Goal: Feedback & Contribution: Contribute content

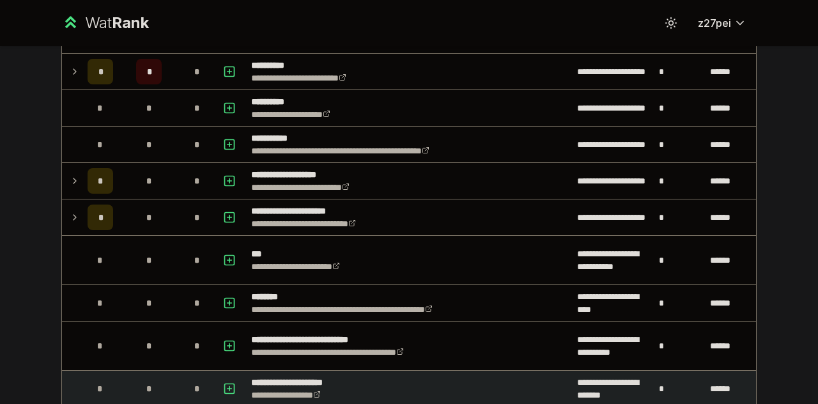
scroll to position [64, 0]
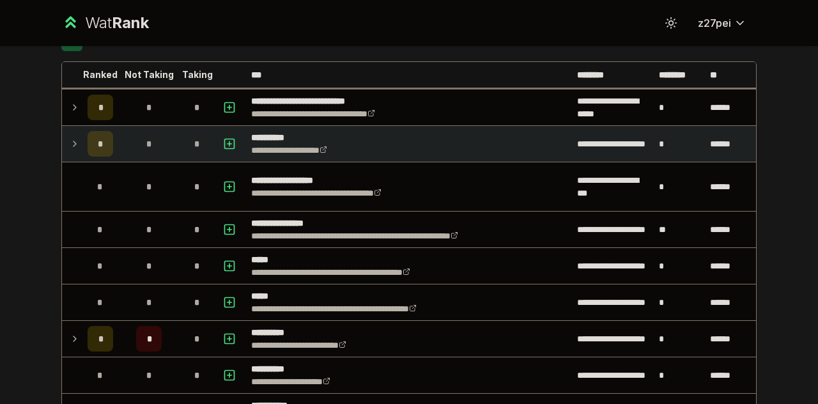
click at [82, 149] on td "*" at bounding box center [100, 144] width 36 height 36
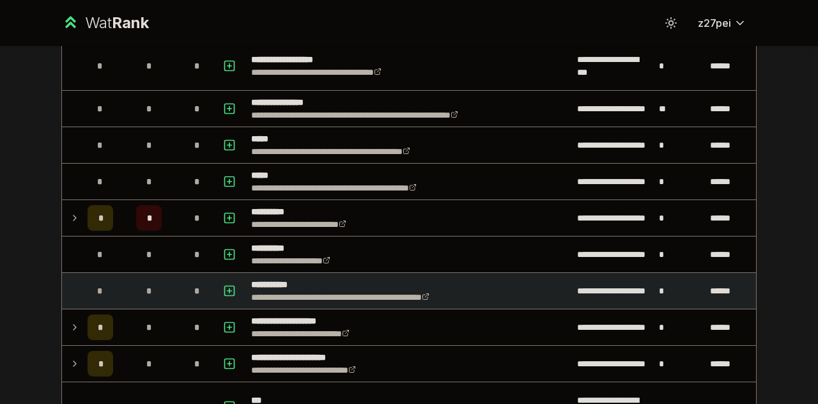
scroll to position [639, 0]
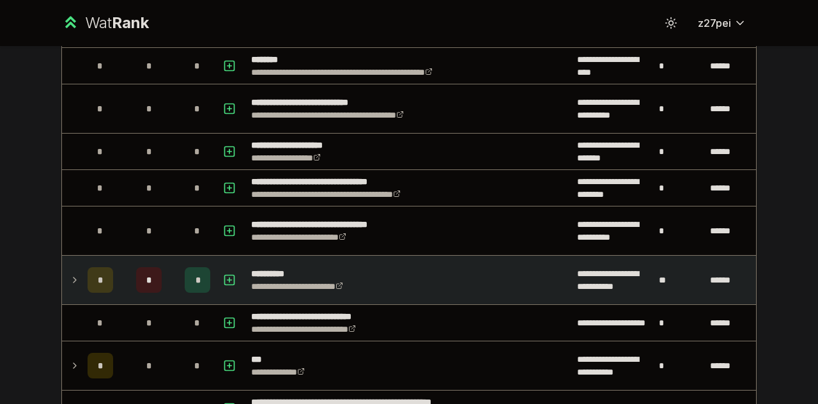
click at [98, 286] on div "*" at bounding box center [101, 280] width 26 height 26
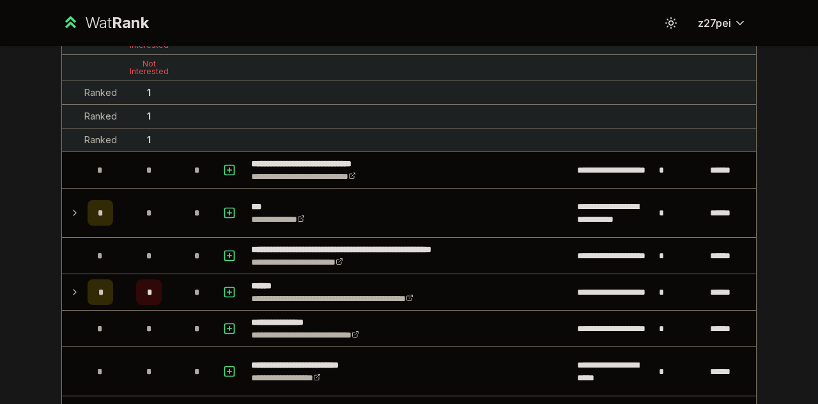
scroll to position [959, 0]
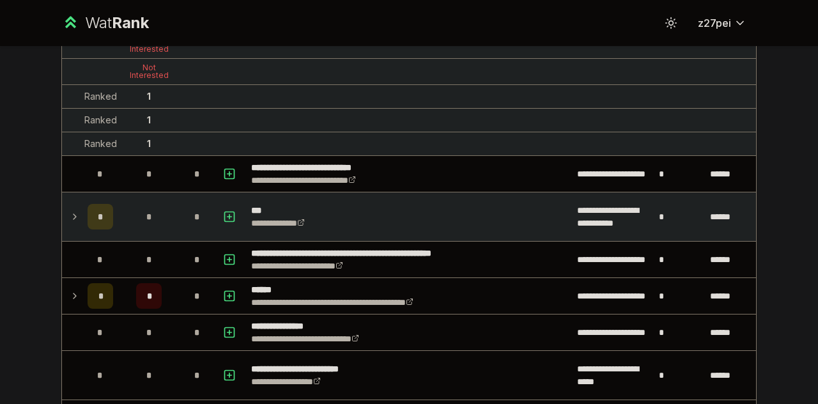
click at [98, 213] on span "*" at bounding box center [101, 216] width 6 height 13
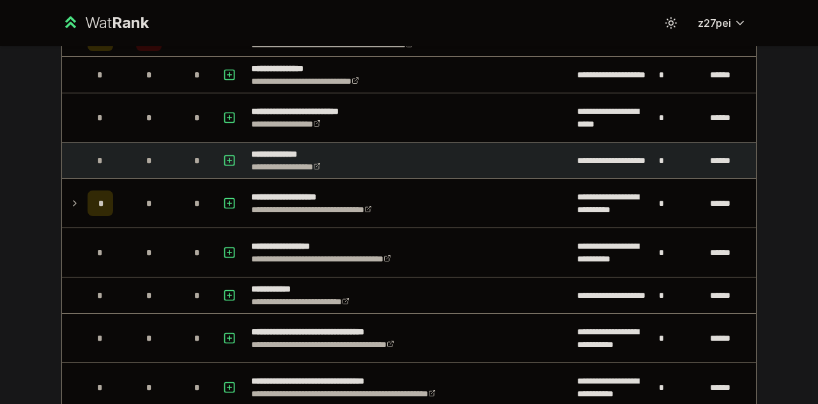
scroll to position [1278, 0]
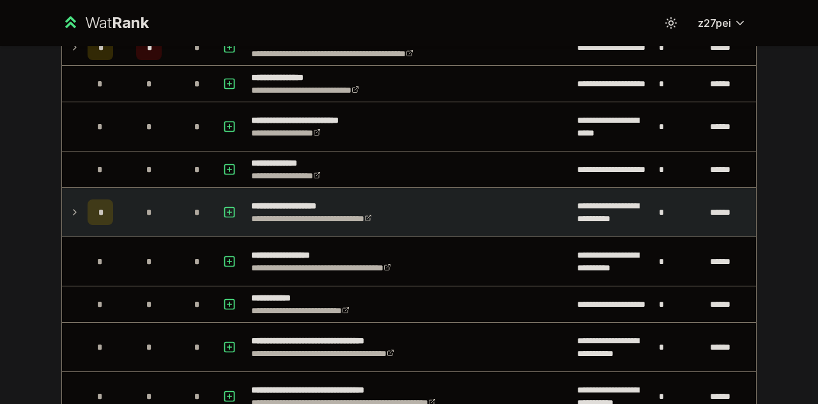
click at [95, 199] on div "*" at bounding box center [101, 212] width 26 height 26
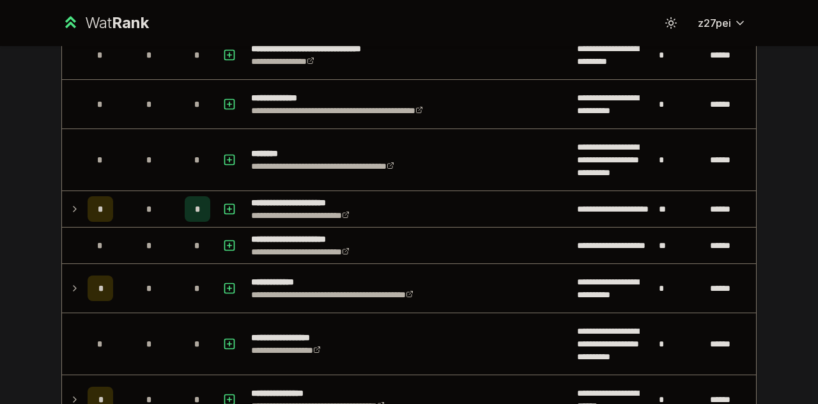
click at [98, 205] on div "*" at bounding box center [101, 209] width 26 height 26
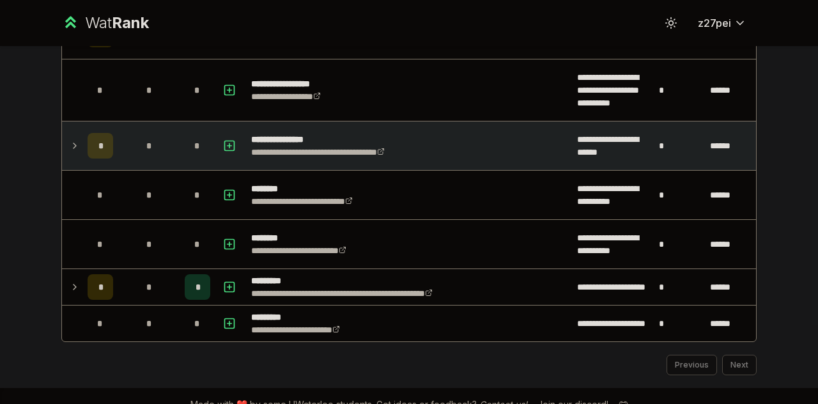
scroll to position [2181, 0]
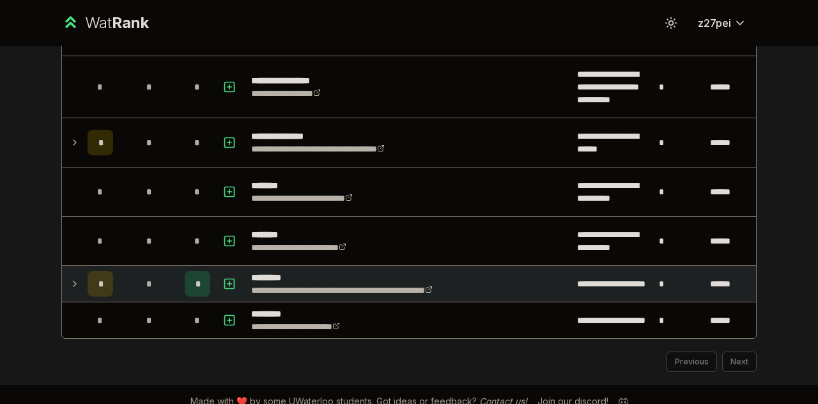
click at [82, 279] on td "*" at bounding box center [100, 284] width 36 height 36
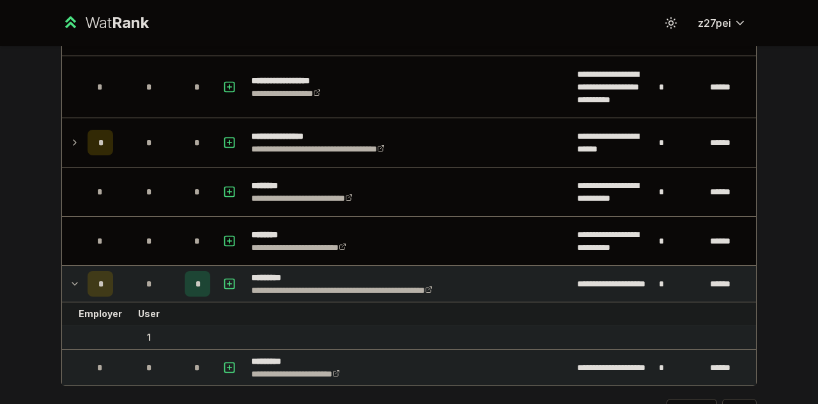
click at [89, 355] on div "*" at bounding box center [101, 368] width 26 height 26
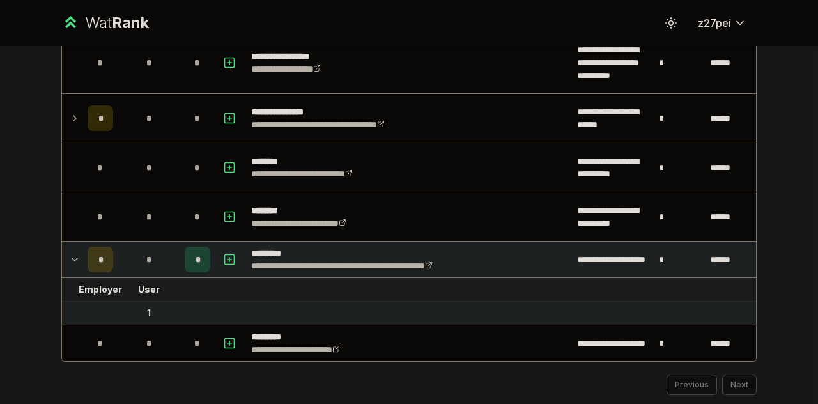
scroll to position [2228, 0]
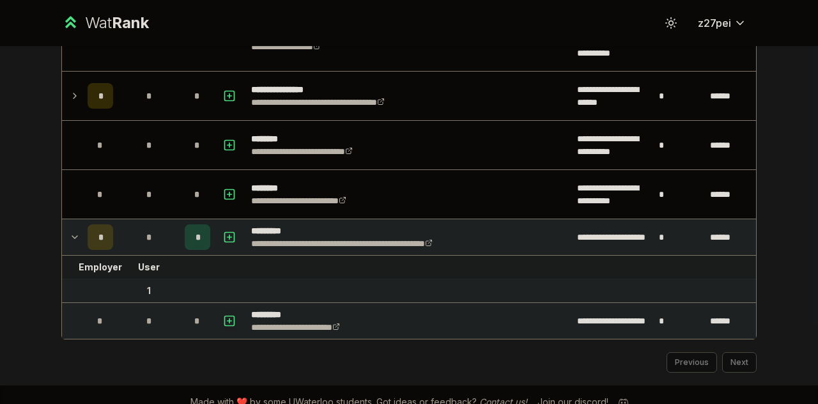
click at [225, 316] on rect "button" at bounding box center [230, 321] width 10 height 10
select select
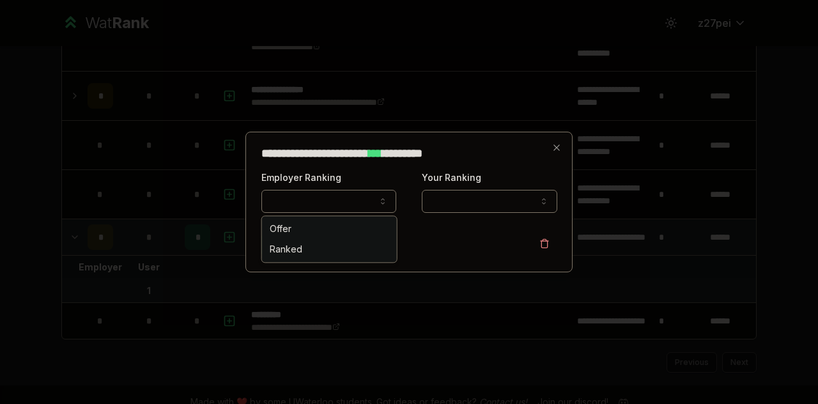
click at [366, 199] on button "Employer Ranking" at bounding box center [328, 201] width 135 height 23
select select "******"
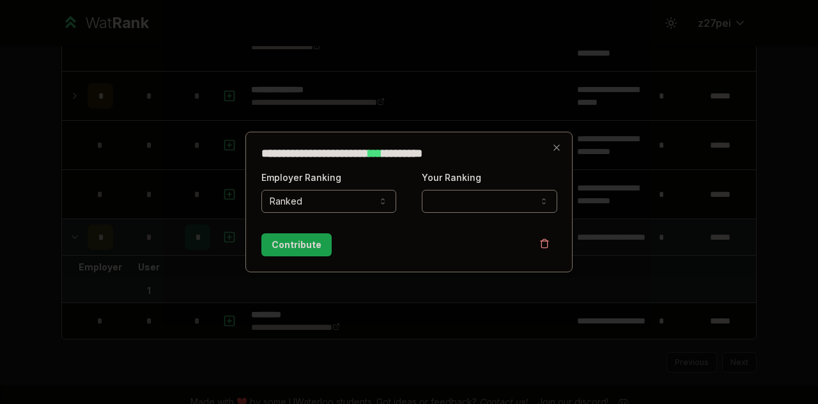
click at [470, 215] on form "**********" at bounding box center [409, 212] width 296 height 87
click at [468, 213] on form "**********" at bounding box center [409, 212] width 296 height 87
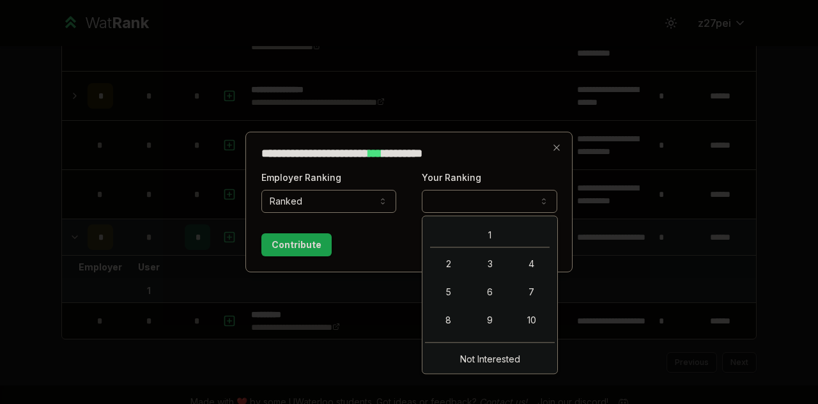
click at [461, 209] on button "Your Ranking" at bounding box center [489, 201] width 135 height 23
select select "*"
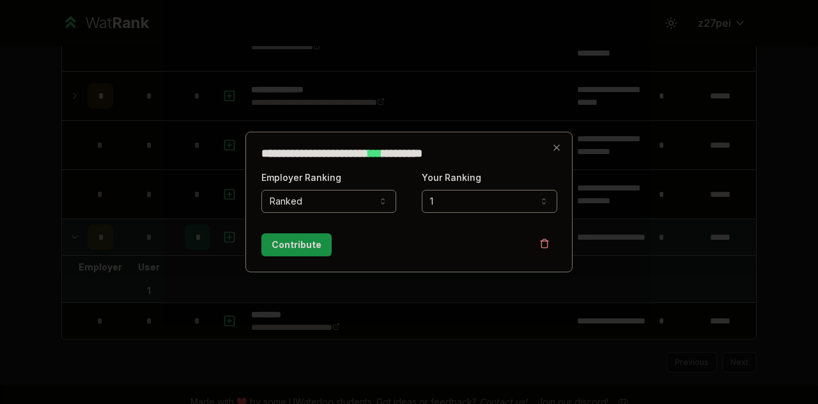
click at [298, 246] on button "Contribute" at bounding box center [296, 244] width 70 height 23
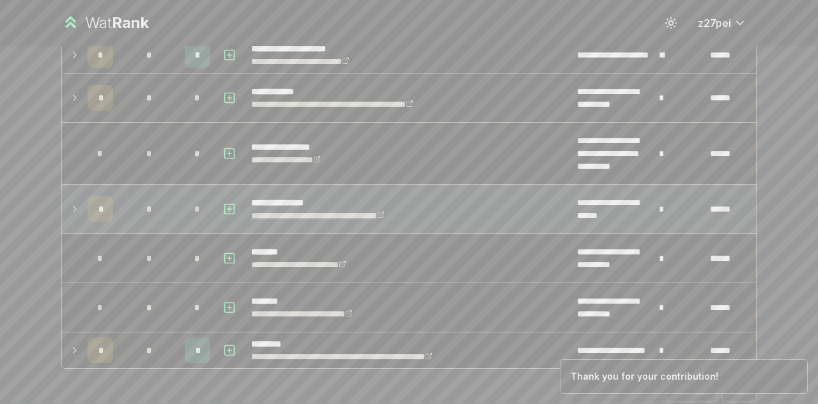
scroll to position [1753, 0]
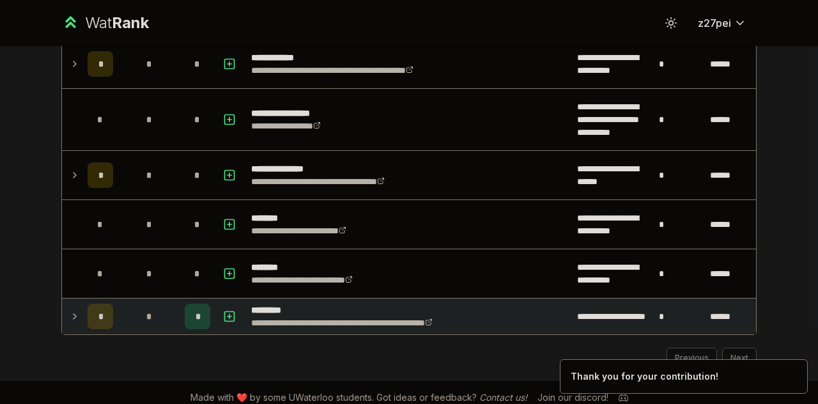
click at [63, 305] on td at bounding box center [72, 316] width 20 height 36
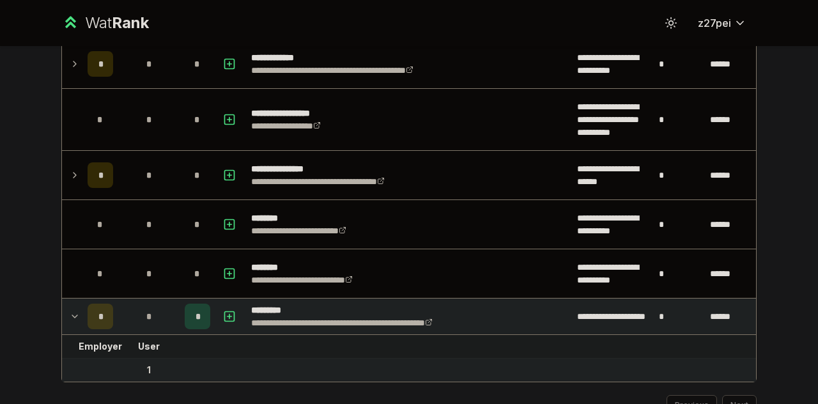
click at [92, 347] on td "Employer" at bounding box center [100, 346] width 36 height 23
click at [208, 298] on td "*" at bounding box center [198, 316] width 36 height 36
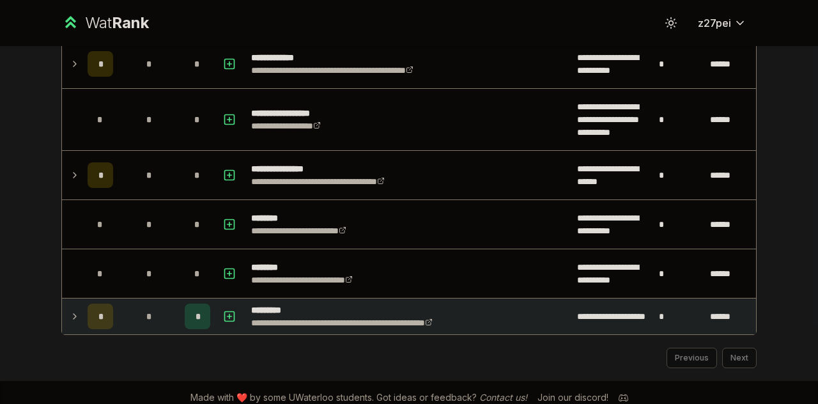
click at [224, 309] on icon "button" at bounding box center [229, 316] width 13 height 15
select select
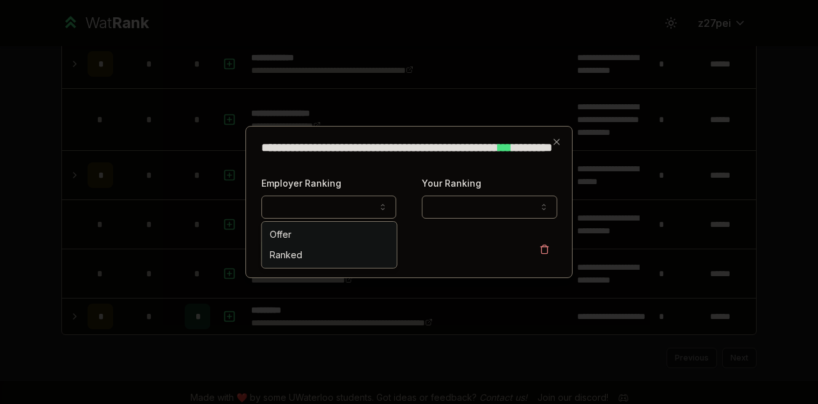
click at [355, 213] on button "Employer Ranking" at bounding box center [328, 207] width 135 height 23
click at [557, 137] on icon "button" at bounding box center [557, 142] width 10 height 10
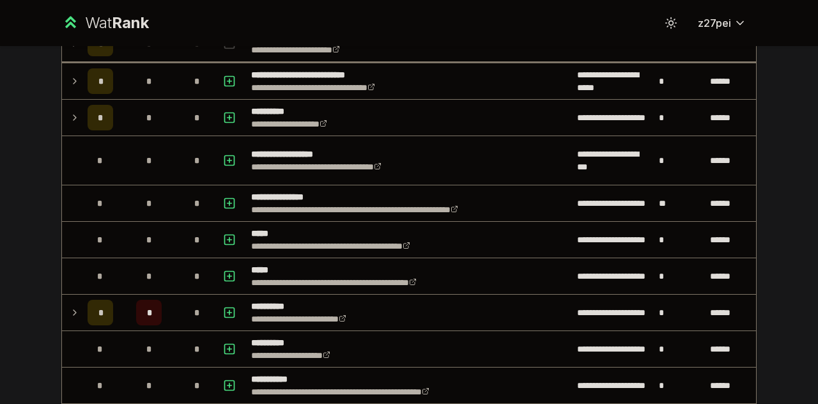
scroll to position [0, 0]
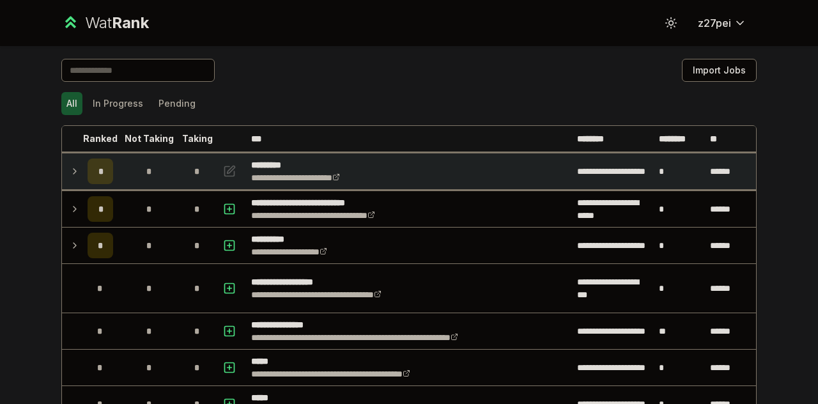
click at [63, 178] on td at bounding box center [72, 171] width 20 height 36
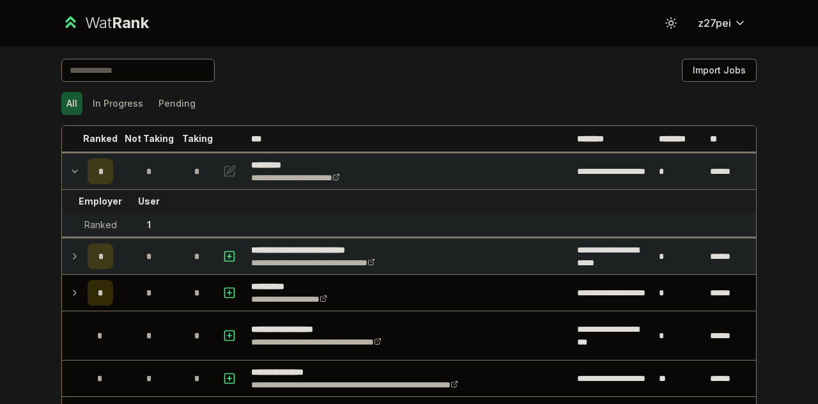
click at [75, 251] on td at bounding box center [72, 256] width 20 height 36
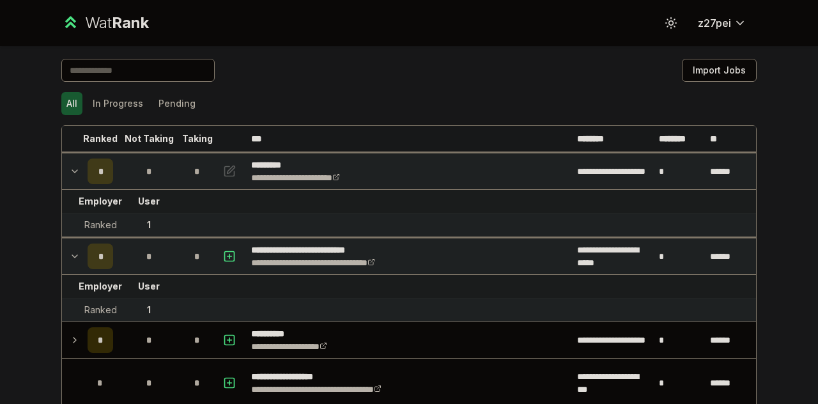
click at [156, 139] on p "Not Taking" at bounding box center [149, 138] width 49 height 13
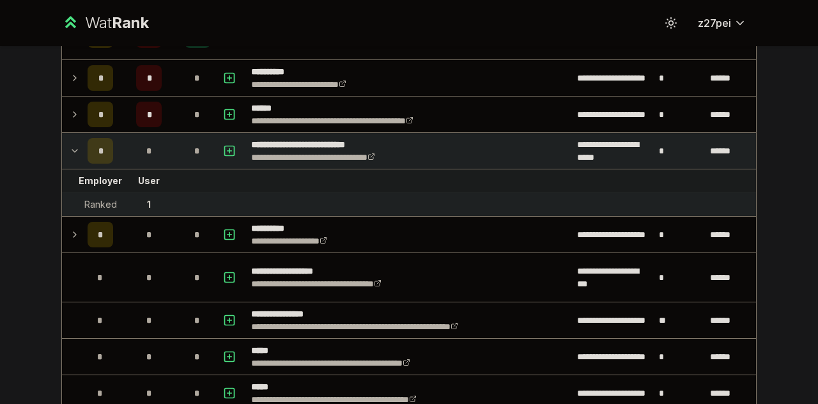
scroll to position [511, 0]
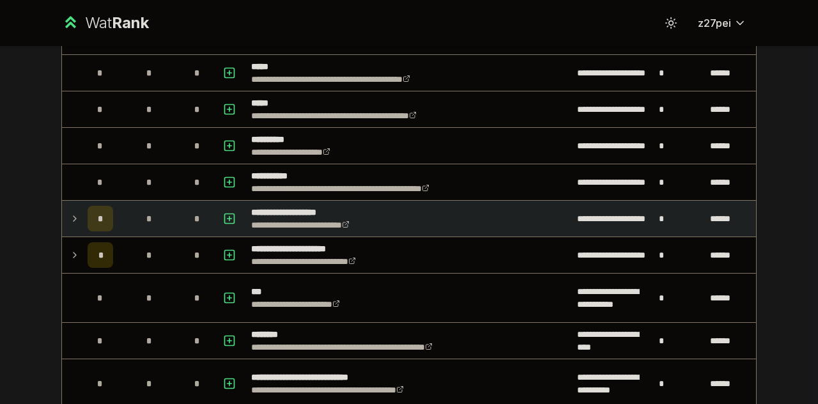
click at [76, 215] on td at bounding box center [72, 219] width 20 height 36
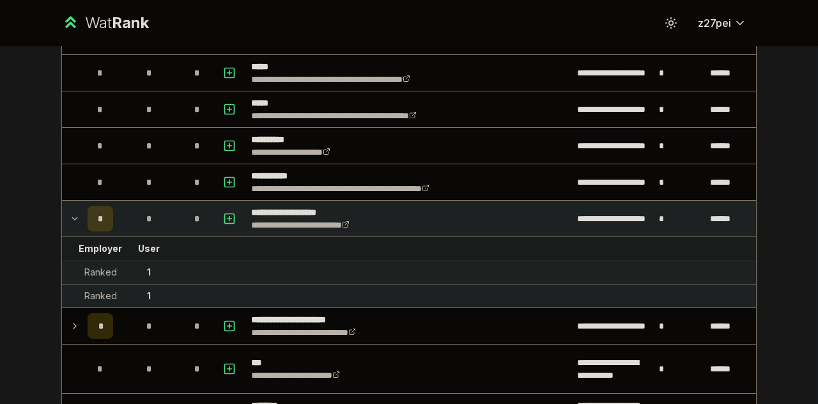
click at [73, 216] on icon at bounding box center [75, 218] width 10 height 15
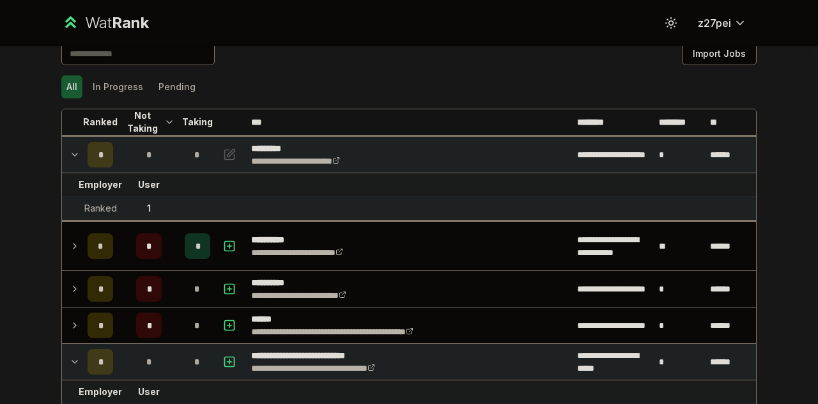
scroll to position [0, 0]
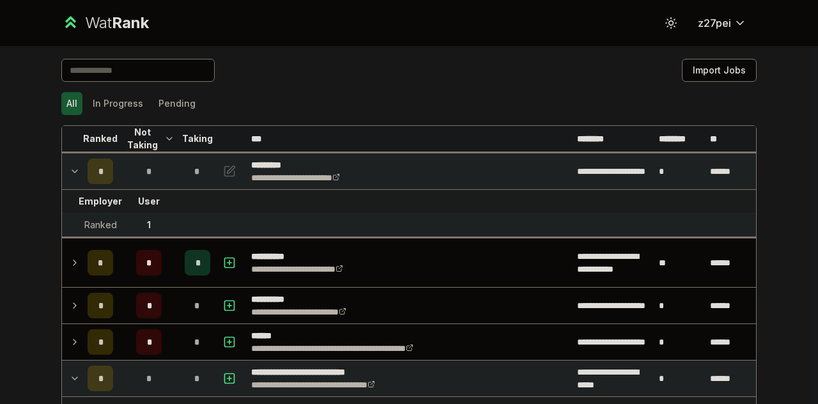
click at [190, 137] on p "Taking" at bounding box center [197, 138] width 31 height 13
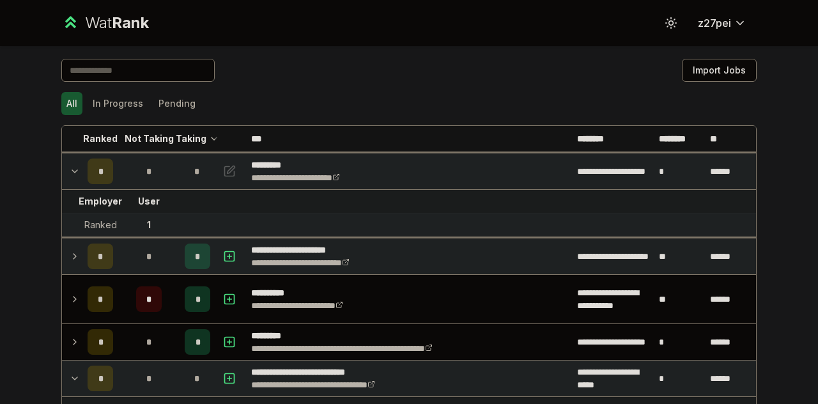
click at [72, 259] on icon at bounding box center [75, 256] width 10 height 15
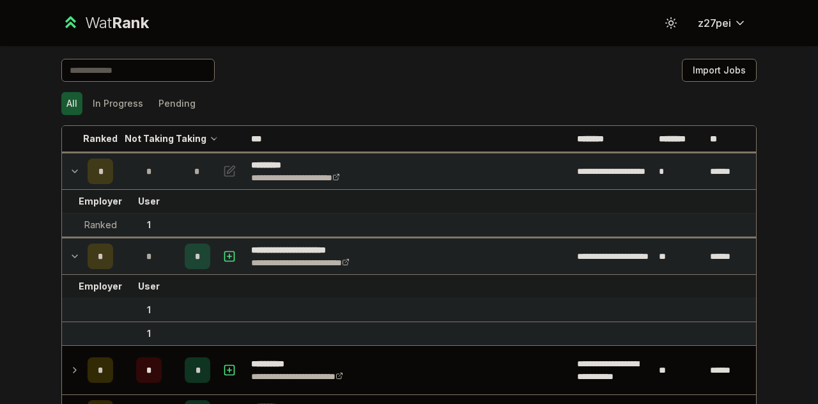
click at [71, 259] on icon at bounding box center [75, 256] width 10 height 15
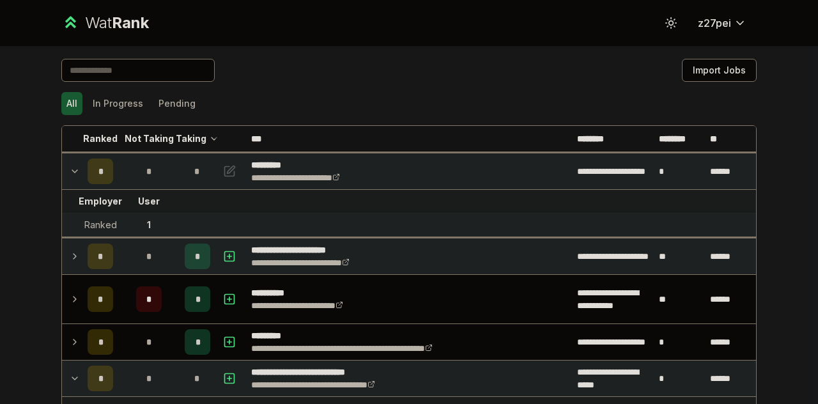
click at [71, 259] on icon at bounding box center [75, 256] width 10 height 15
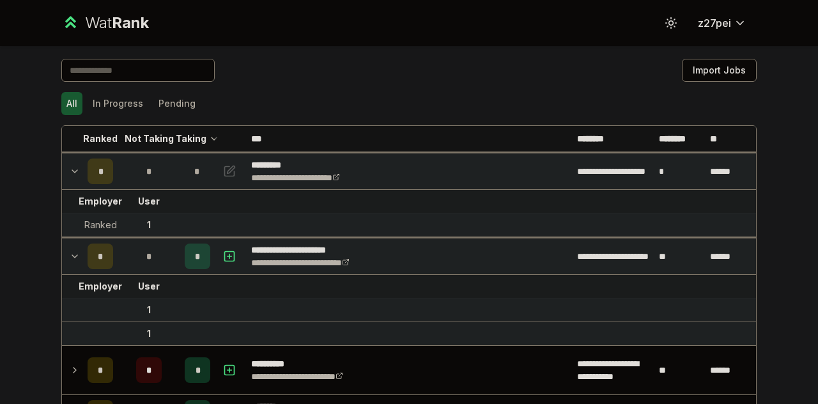
click at [70, 259] on icon at bounding box center [75, 256] width 10 height 15
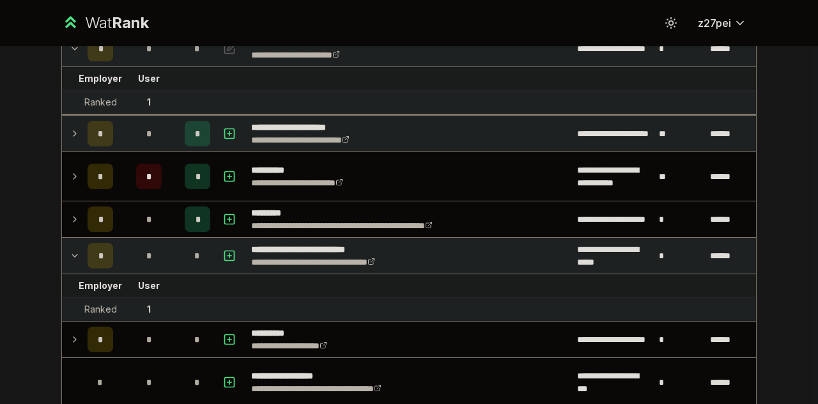
scroll to position [128, 0]
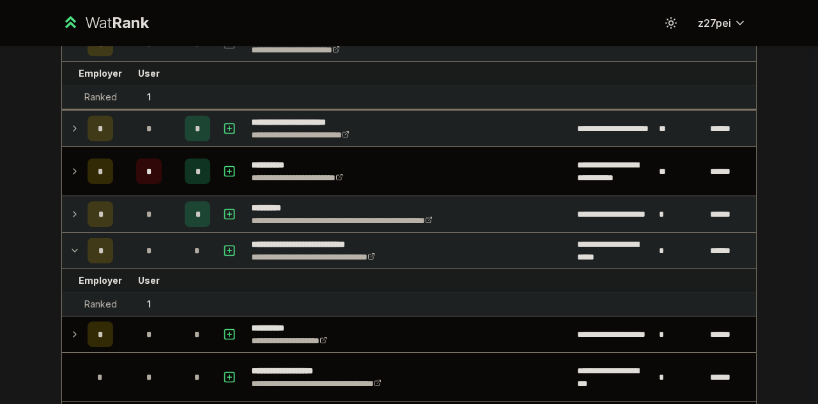
click at [70, 206] on icon at bounding box center [75, 213] width 10 height 15
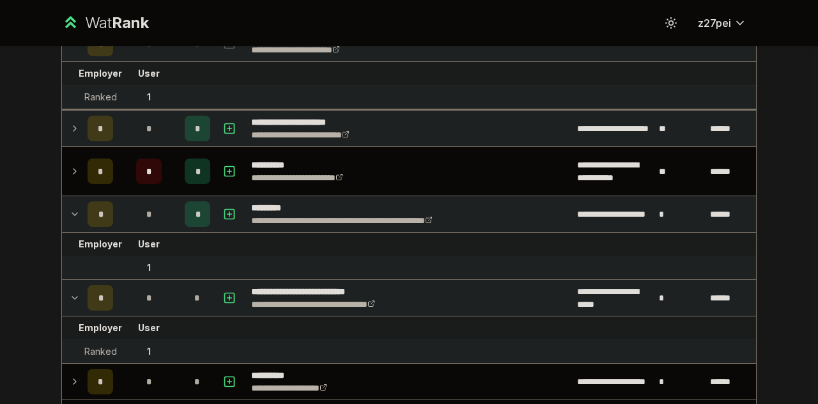
click at [72, 210] on icon at bounding box center [75, 213] width 10 height 15
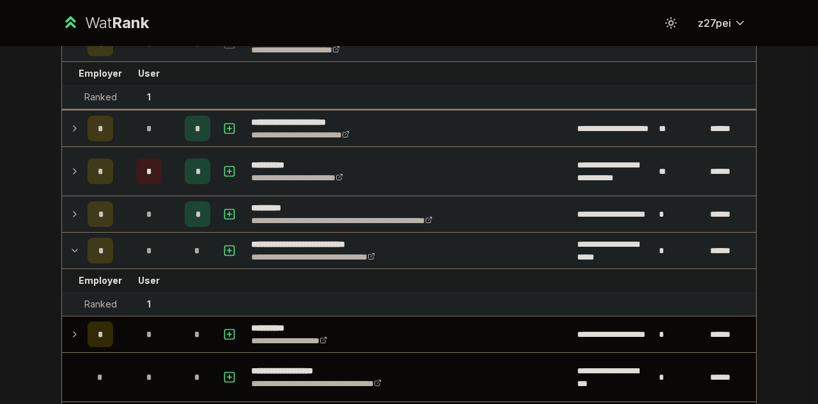
click at [70, 177] on icon at bounding box center [75, 171] width 10 height 15
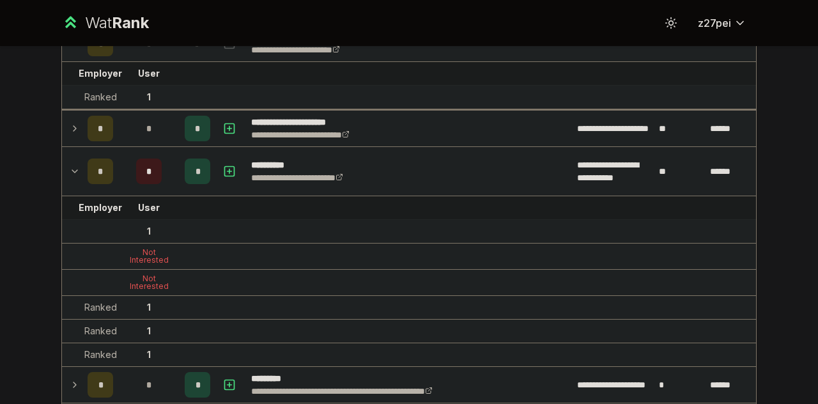
click at [70, 177] on icon at bounding box center [75, 171] width 10 height 15
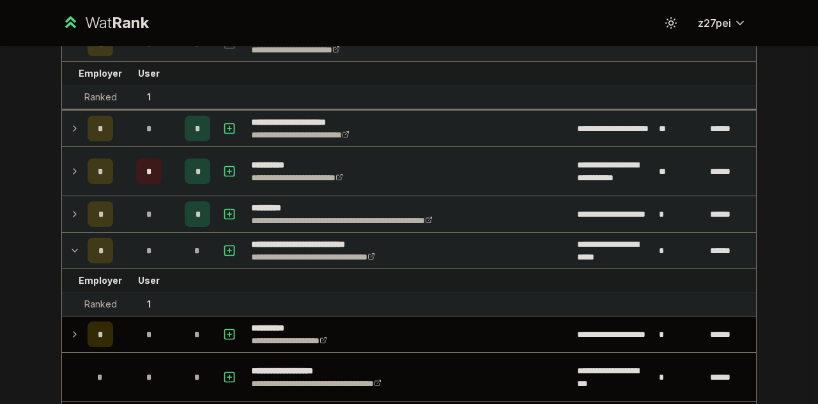
click at [70, 176] on icon at bounding box center [75, 171] width 10 height 15
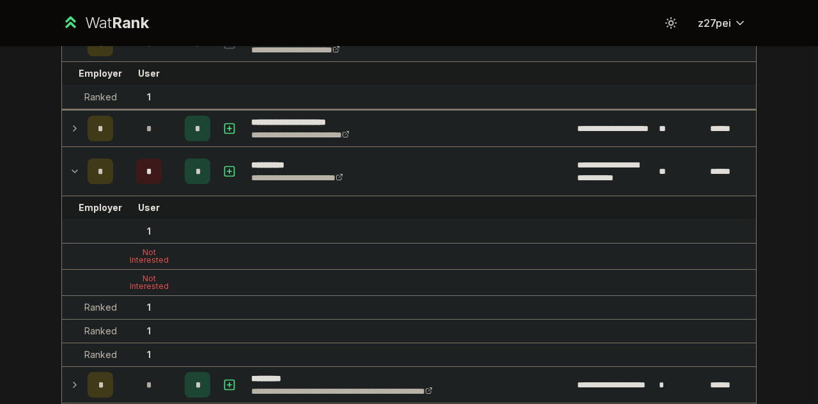
click at [70, 176] on icon at bounding box center [75, 171] width 10 height 15
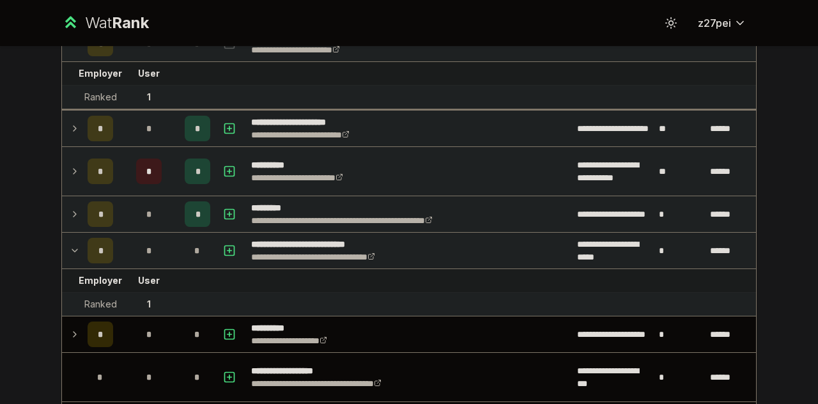
click at [72, 131] on icon at bounding box center [75, 128] width 10 height 15
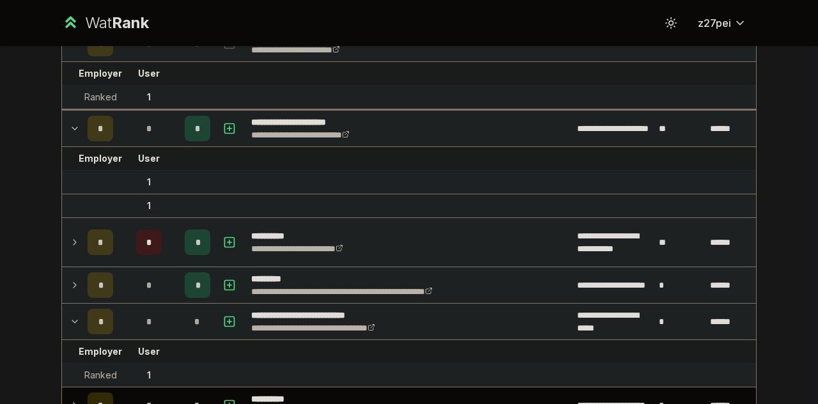
click at [72, 131] on icon at bounding box center [75, 128] width 10 height 15
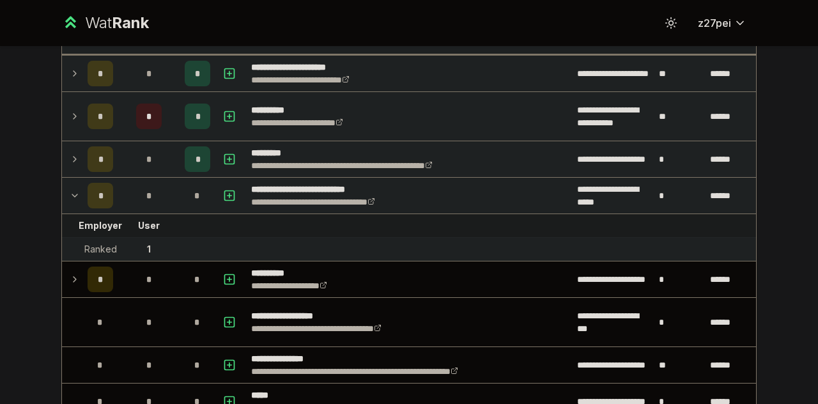
scroll to position [256, 0]
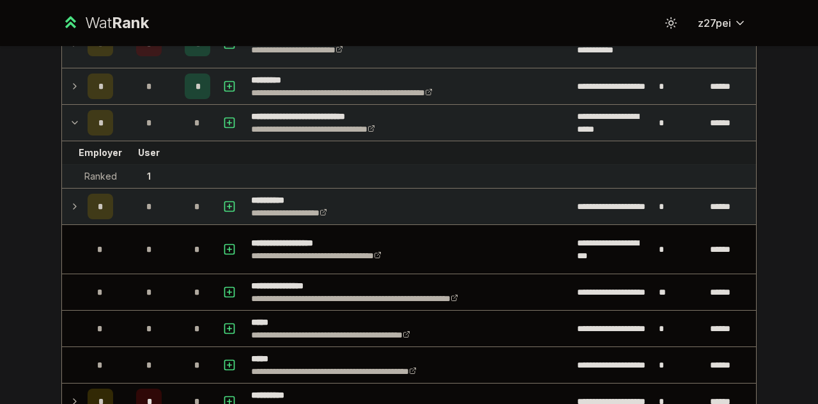
click at [76, 207] on td at bounding box center [72, 207] width 20 height 36
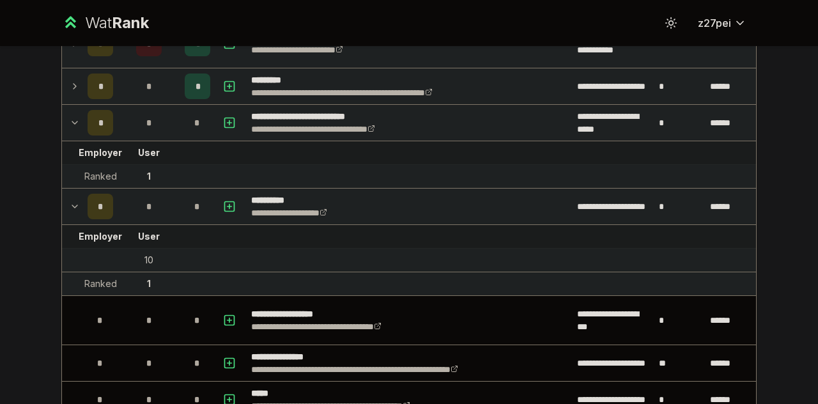
click at [76, 208] on td at bounding box center [72, 207] width 20 height 36
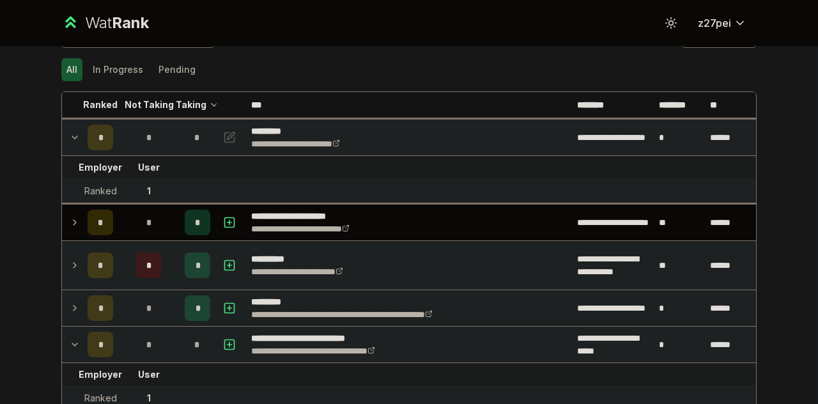
scroll to position [0, 0]
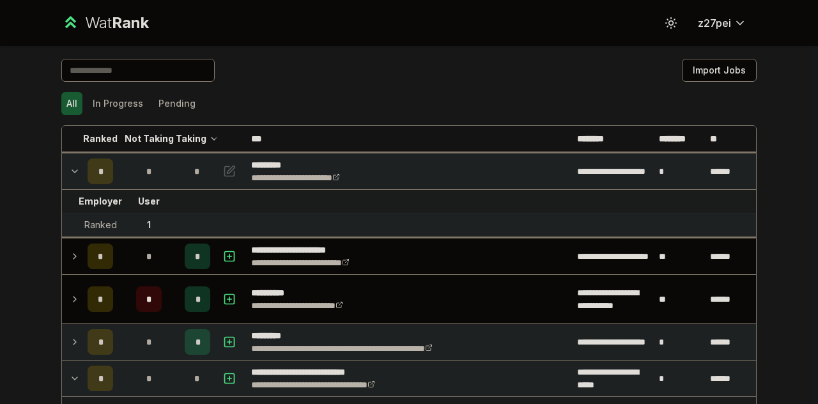
click at [73, 178] on td at bounding box center [72, 171] width 20 height 36
